Goal: Task Accomplishment & Management: Manage account settings

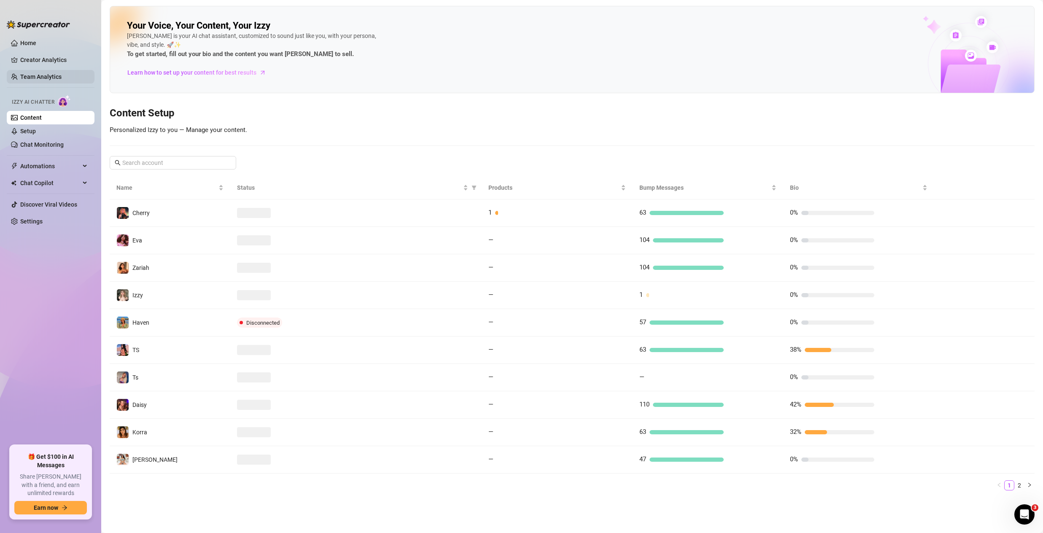
click at [39, 80] on link "Team Analytics" at bounding box center [40, 76] width 41 height 7
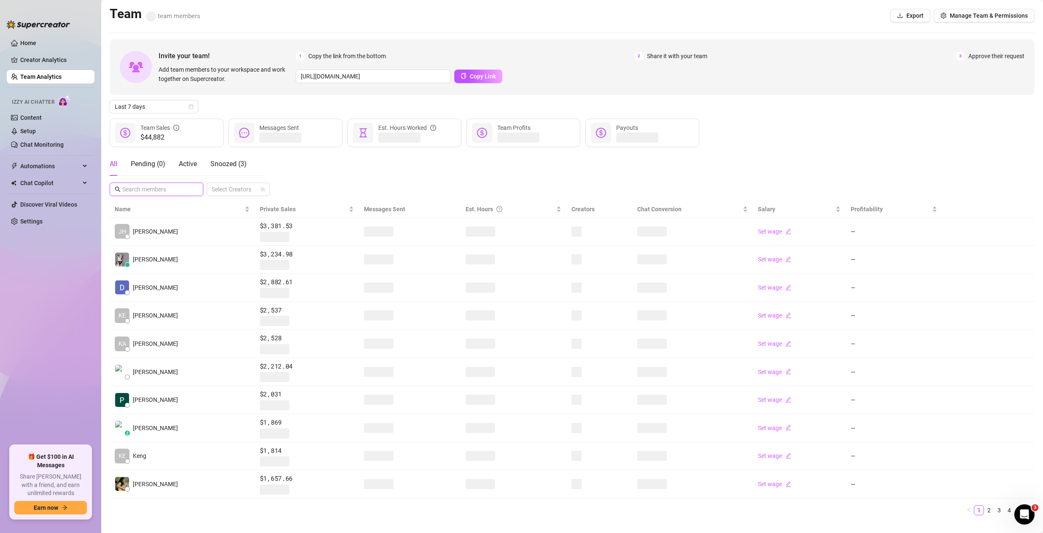
click at [170, 192] on input "text" at bounding box center [156, 189] width 69 height 9
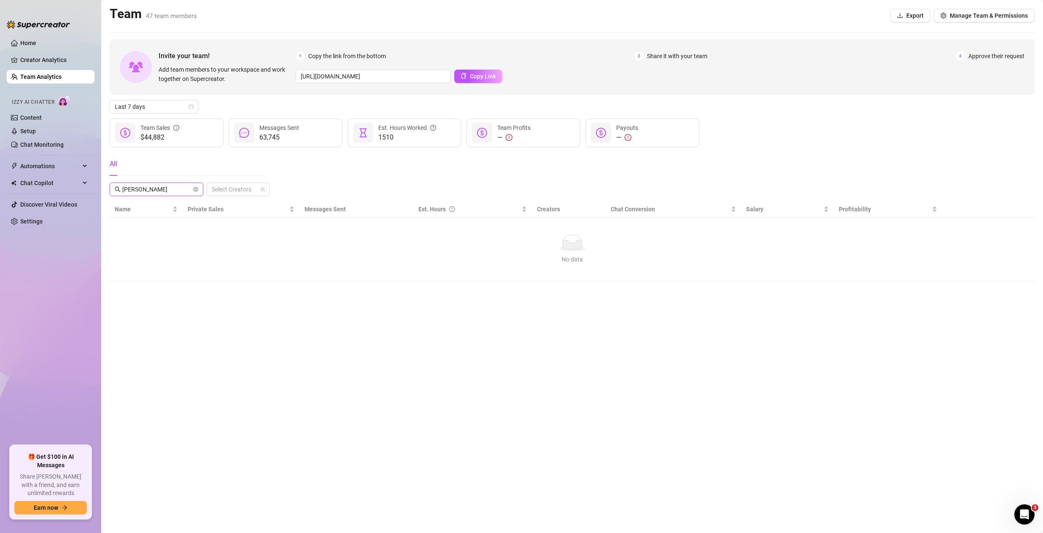
type input "ges"
click at [196, 189] on icon "close-circle" at bounding box center [195, 189] width 5 height 5
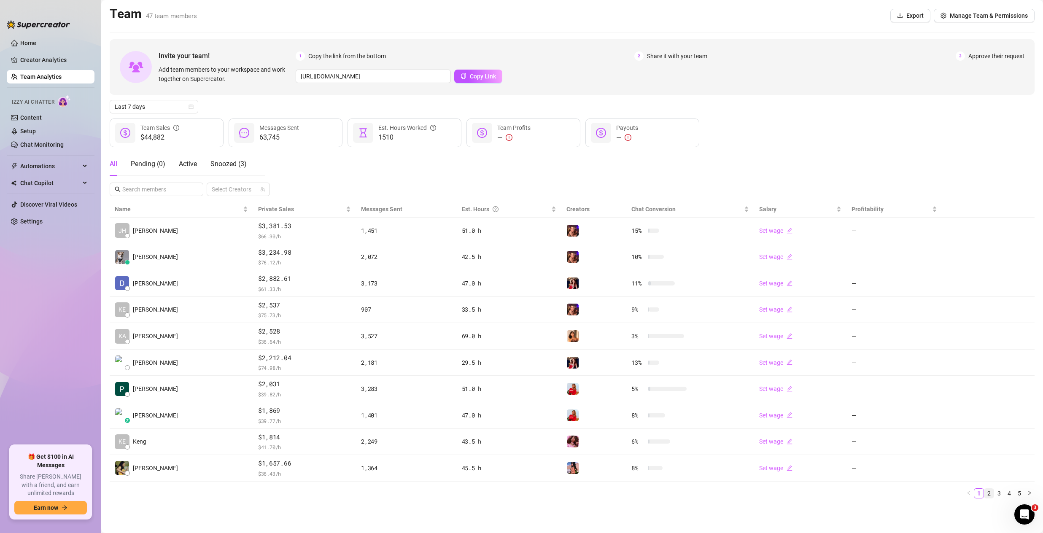
click at [988, 493] on link "2" at bounding box center [988, 493] width 9 height 9
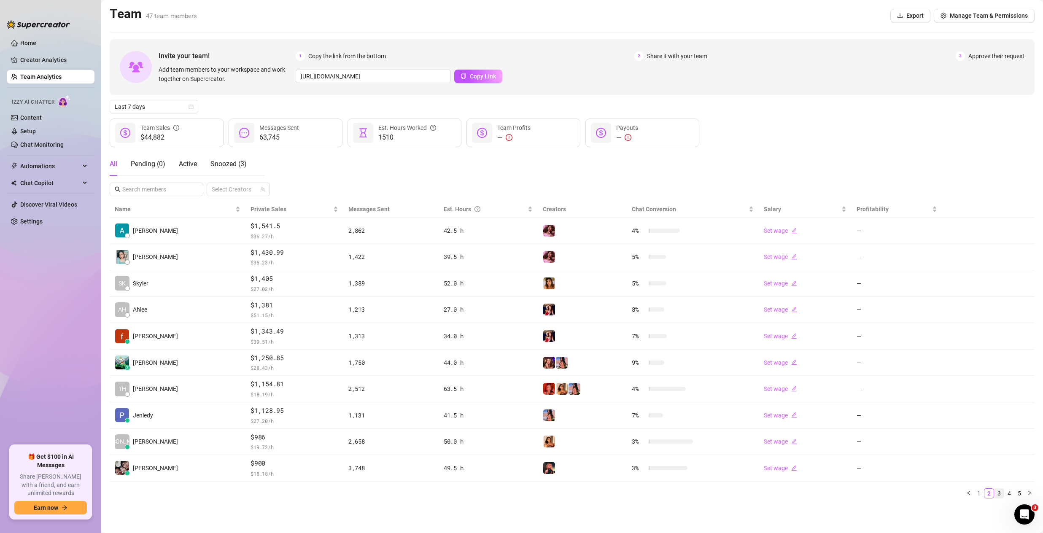
click at [998, 492] on link "3" at bounding box center [998, 493] width 9 height 9
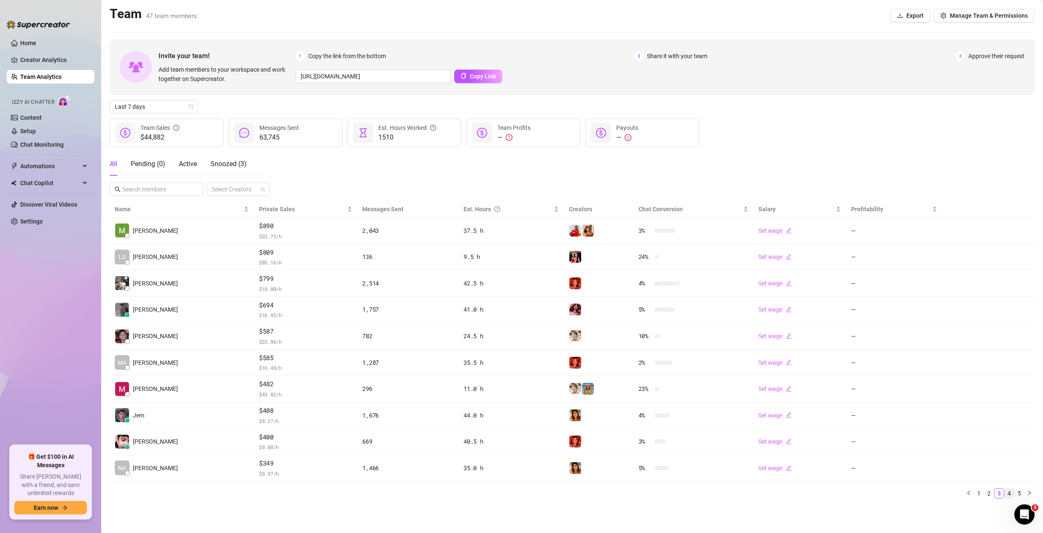
click at [1006, 493] on link "4" at bounding box center [1008, 493] width 9 height 9
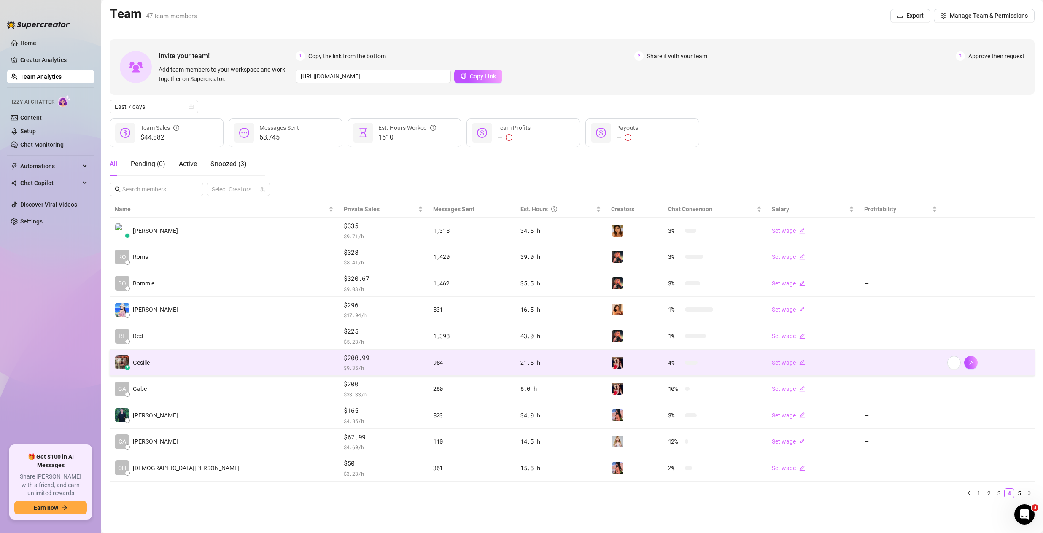
click at [611, 361] on div at bounding box center [634, 362] width 46 height 13
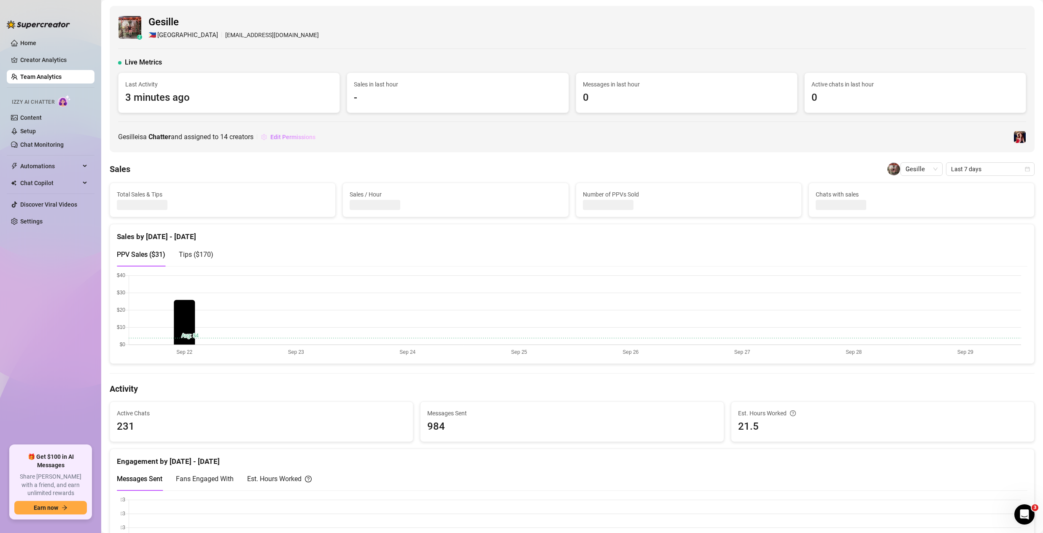
click at [281, 136] on span "Edit Permissions" at bounding box center [292, 137] width 45 height 7
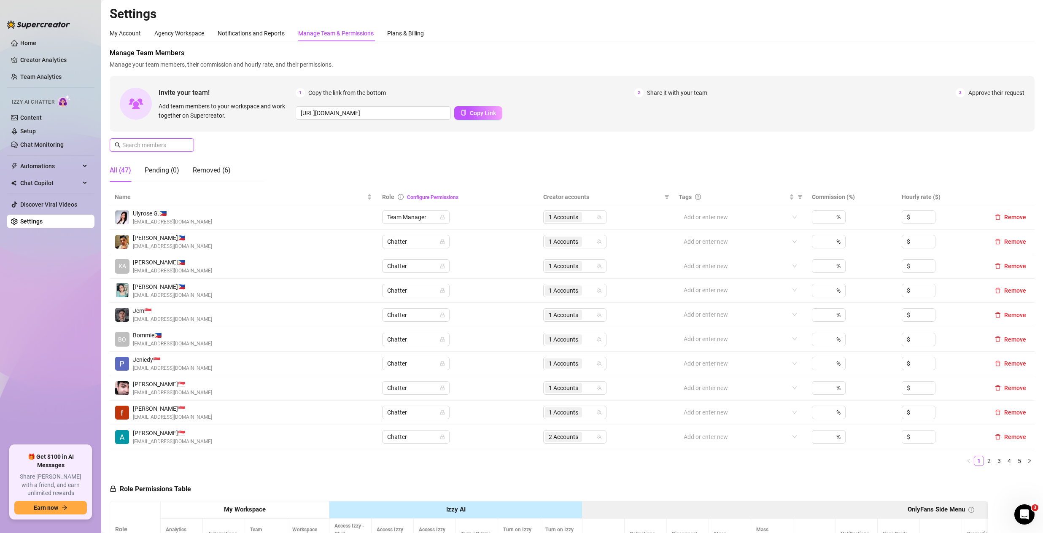
click at [142, 147] on input "text" at bounding box center [152, 144] width 60 height 9
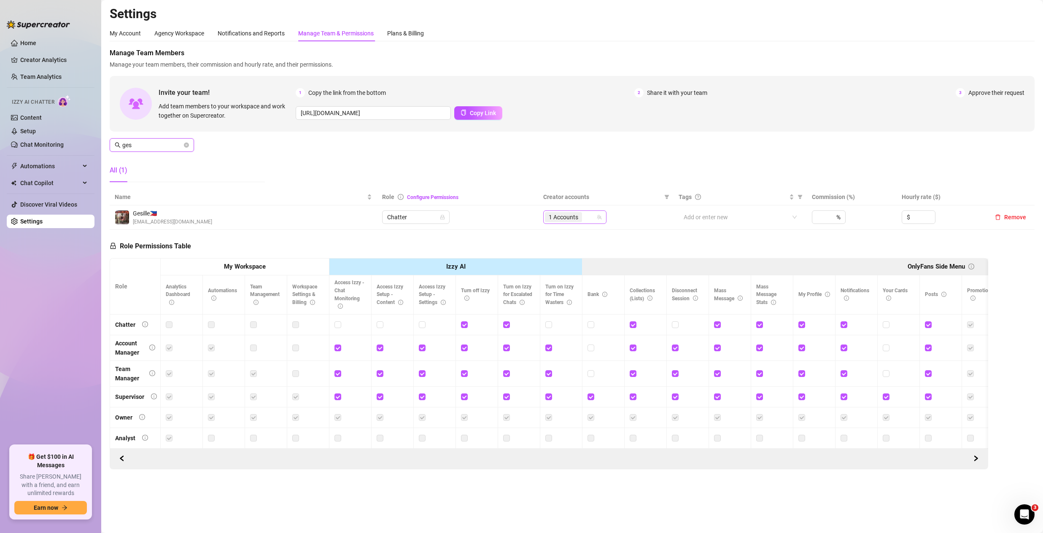
click at [589, 218] on div "1 Accounts" at bounding box center [570, 217] width 51 height 12
type input "ges"
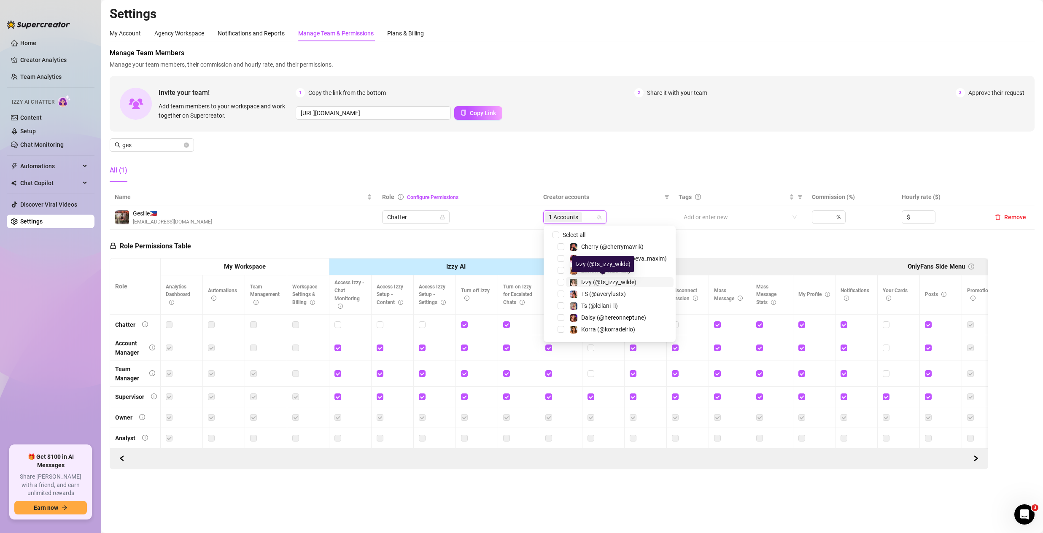
click at [587, 280] on span "Izzy (@ts_izzy_wilde)" at bounding box center [608, 282] width 55 height 7
click at [605, 116] on div "https://console.supercreator.app/invite?code=sgWVpyxnBQf9hT6TsyeNmI0BqOh1&works…" at bounding box center [660, 112] width 729 height 13
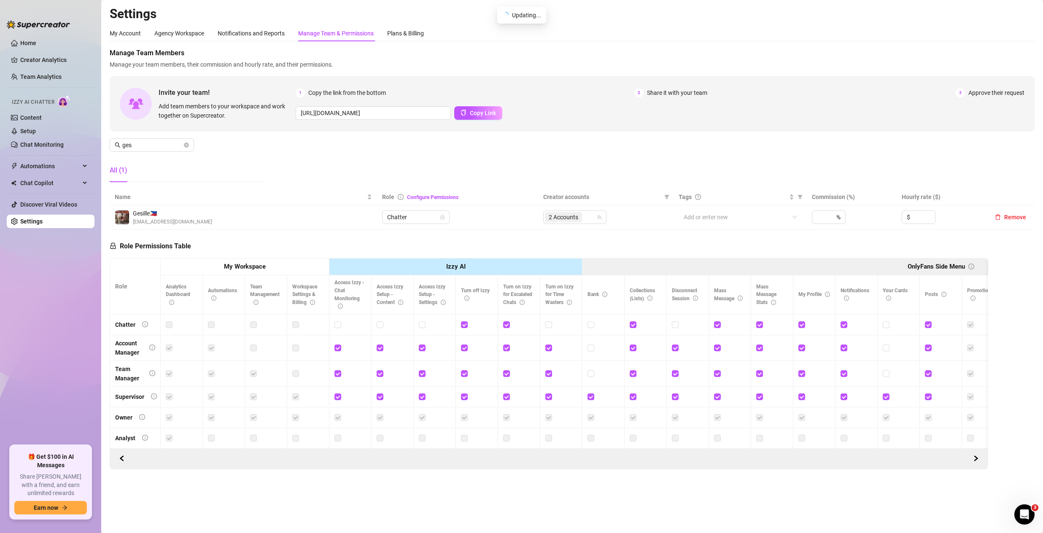
click at [124, 172] on div "All (1)" at bounding box center [119, 170] width 18 height 10
click at [185, 143] on icon "close-circle" at bounding box center [186, 145] width 5 height 5
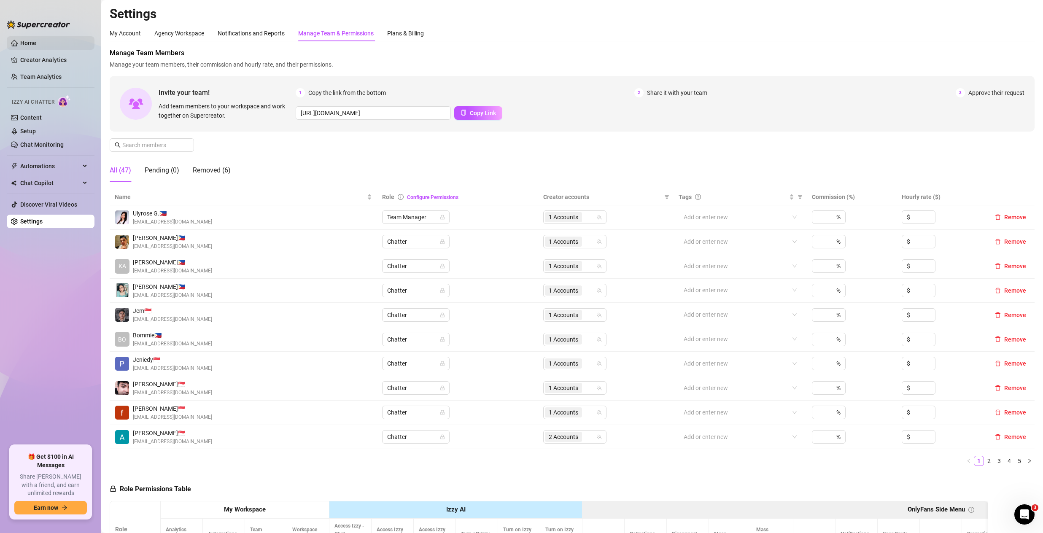
click at [23, 40] on link "Home" at bounding box center [28, 43] width 16 height 7
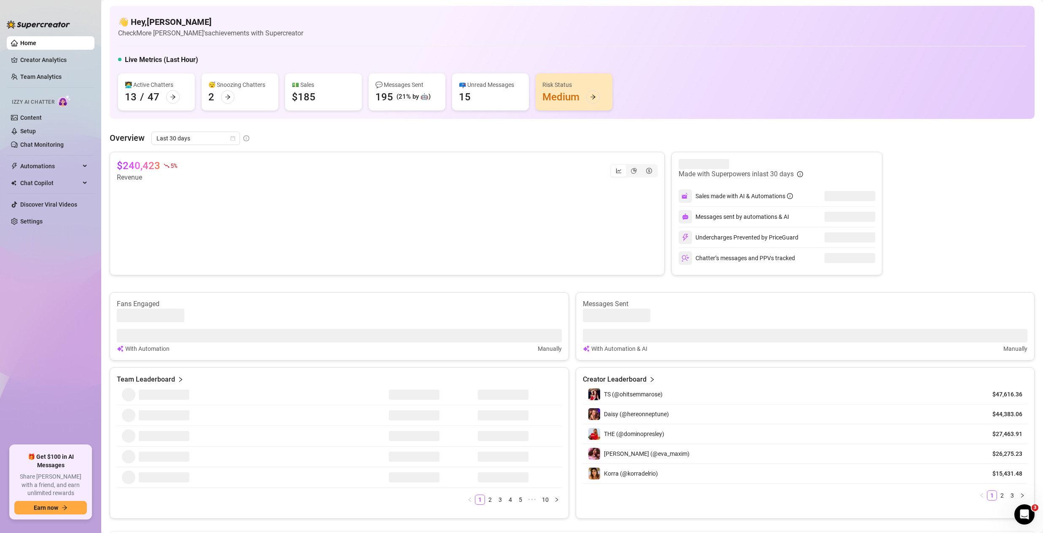
click at [219, 98] on div "😴 Snoozing Chatters 2" at bounding box center [240, 91] width 77 height 37
click at [219, 97] on div "😴 Snoozing Chatters 2" at bounding box center [240, 91] width 77 height 37
click at [232, 95] on div at bounding box center [227, 96] width 13 height 13
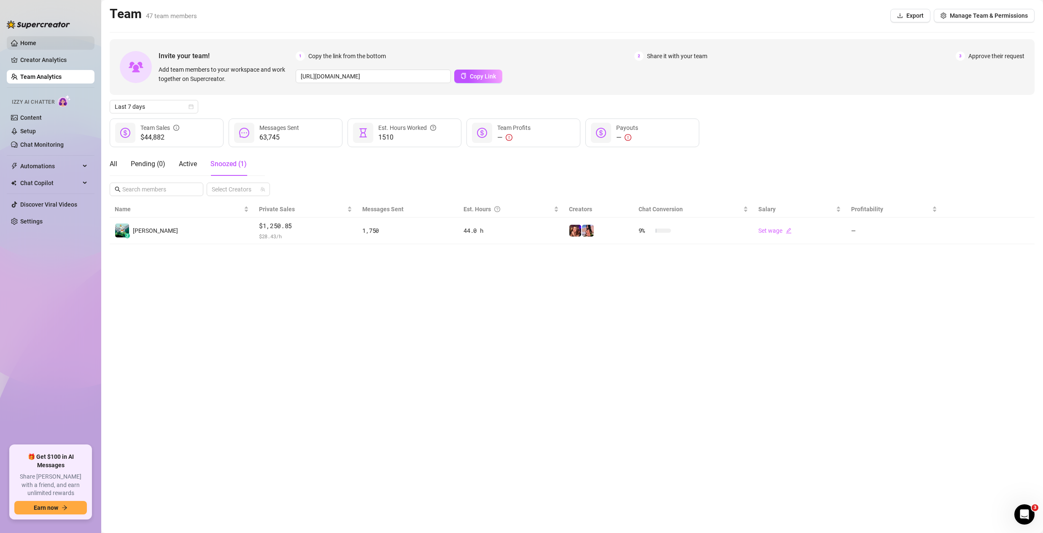
click at [24, 43] on link "Home" at bounding box center [28, 43] width 16 height 7
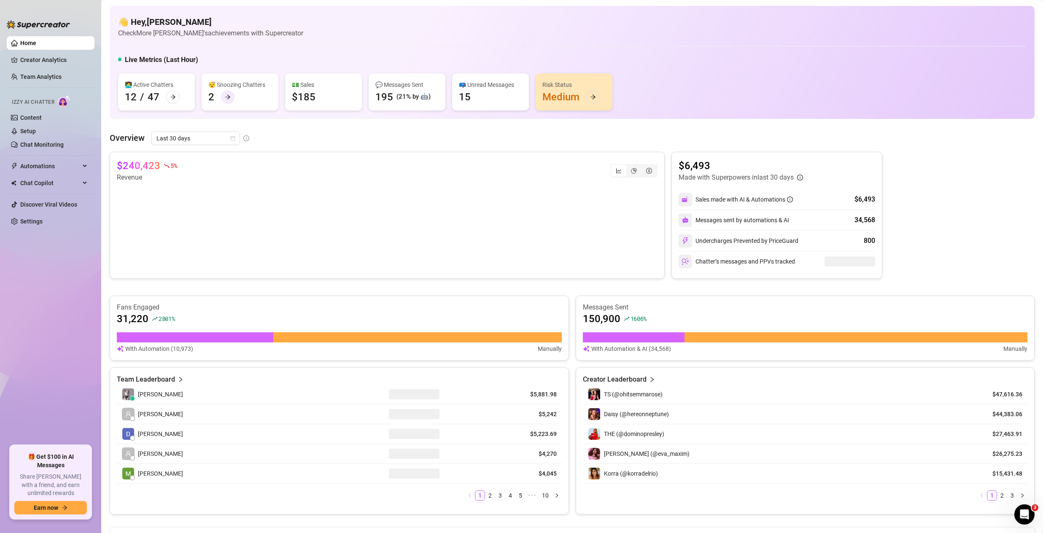
click at [226, 96] on icon "arrow-right" at bounding box center [228, 97] width 6 height 6
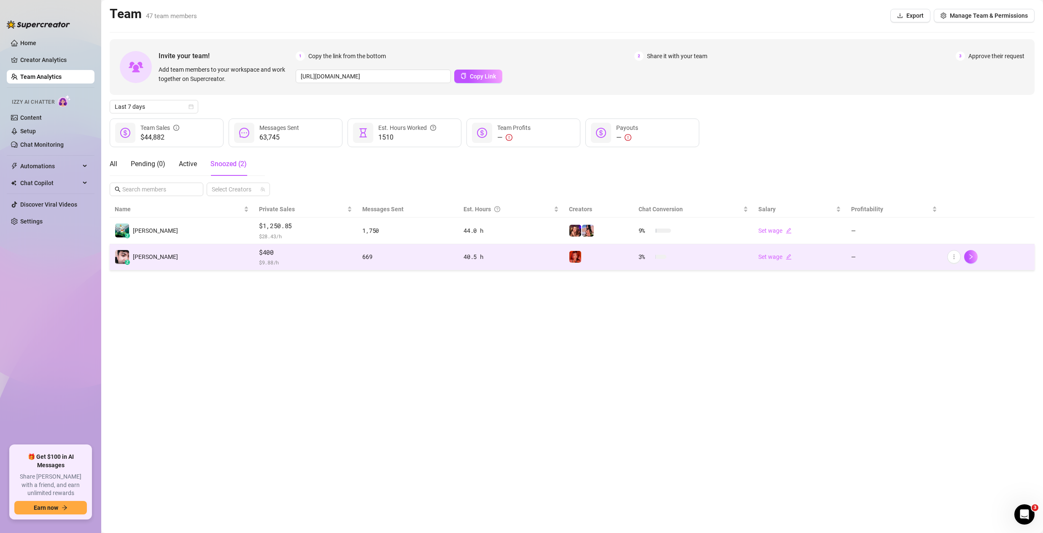
click at [307, 257] on span "$400" at bounding box center [306, 252] width 94 height 10
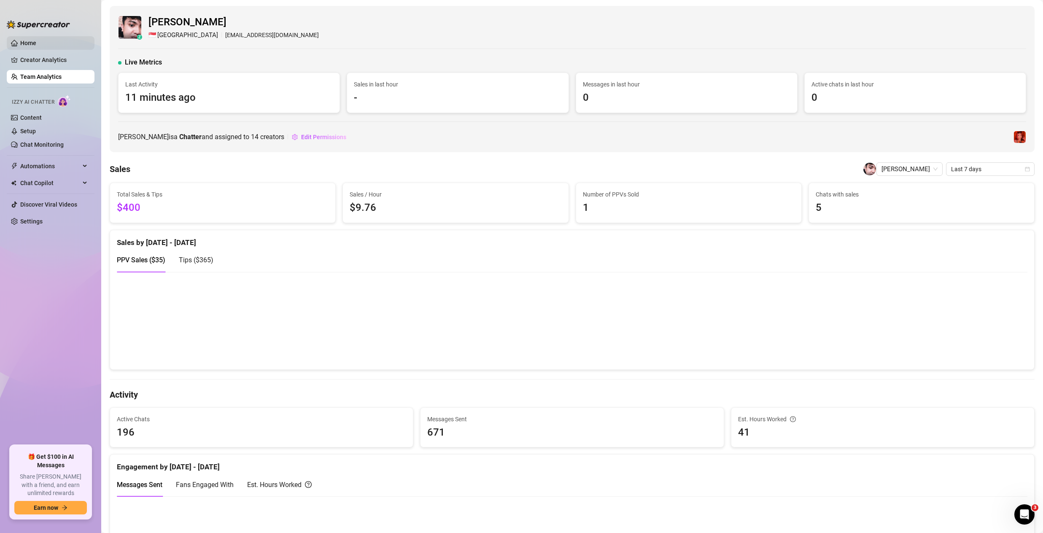
click at [20, 40] on link "Home" at bounding box center [28, 43] width 16 height 7
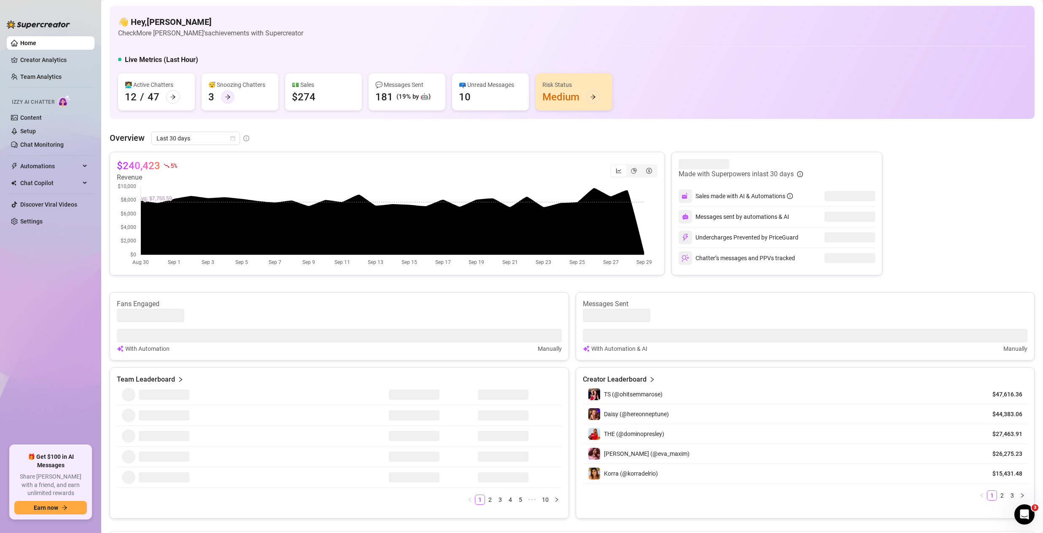
click at [230, 98] on icon "arrow-right" at bounding box center [228, 97] width 6 height 6
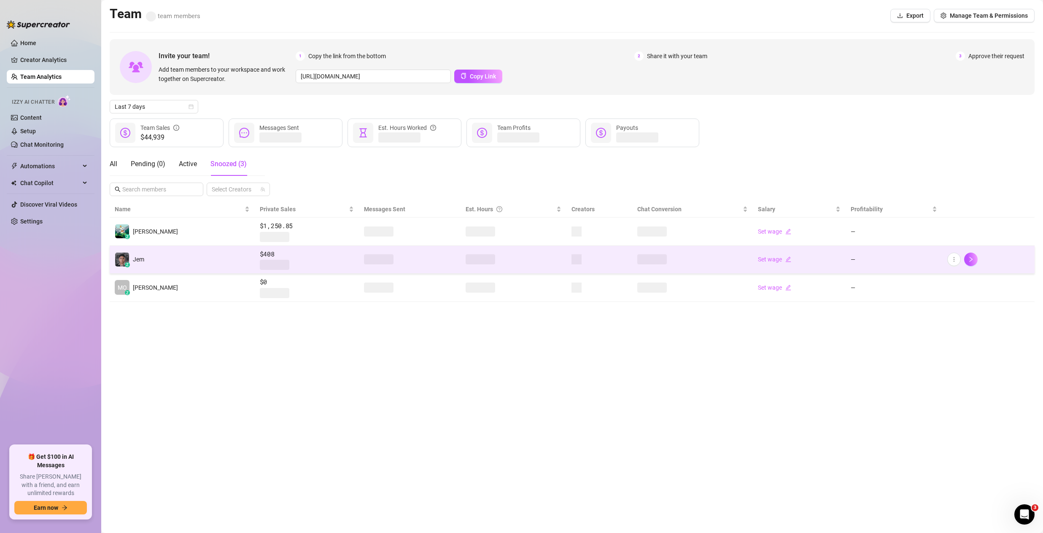
click at [193, 269] on td "z Jem" at bounding box center [182, 260] width 145 height 28
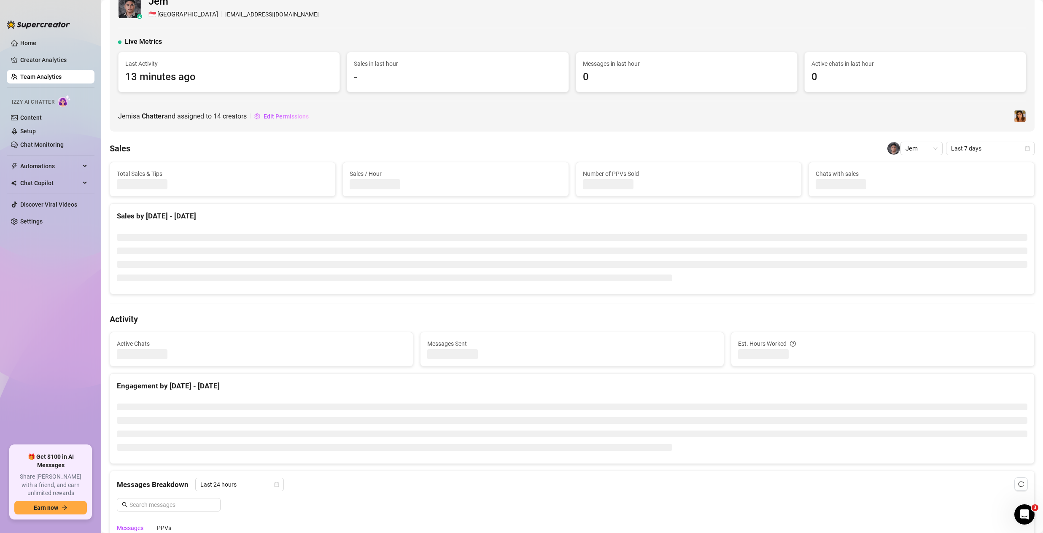
scroll to position [38, 0]
